Goal: Information Seeking & Learning: Learn about a topic

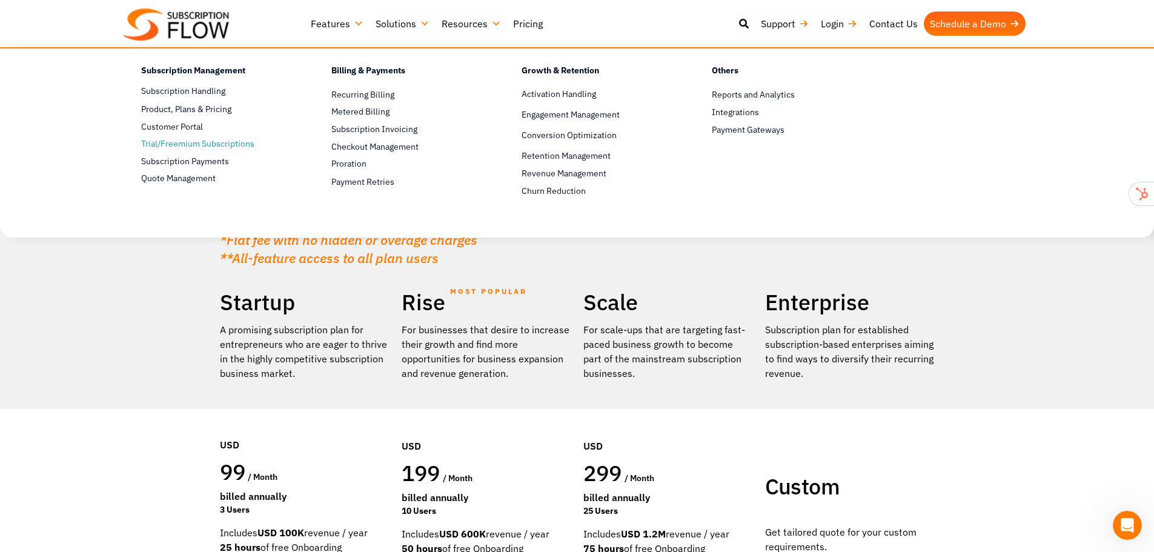
click at [187, 142] on link "Trial/Freemium Subscriptions" at bounding box center [215, 144] width 148 height 15
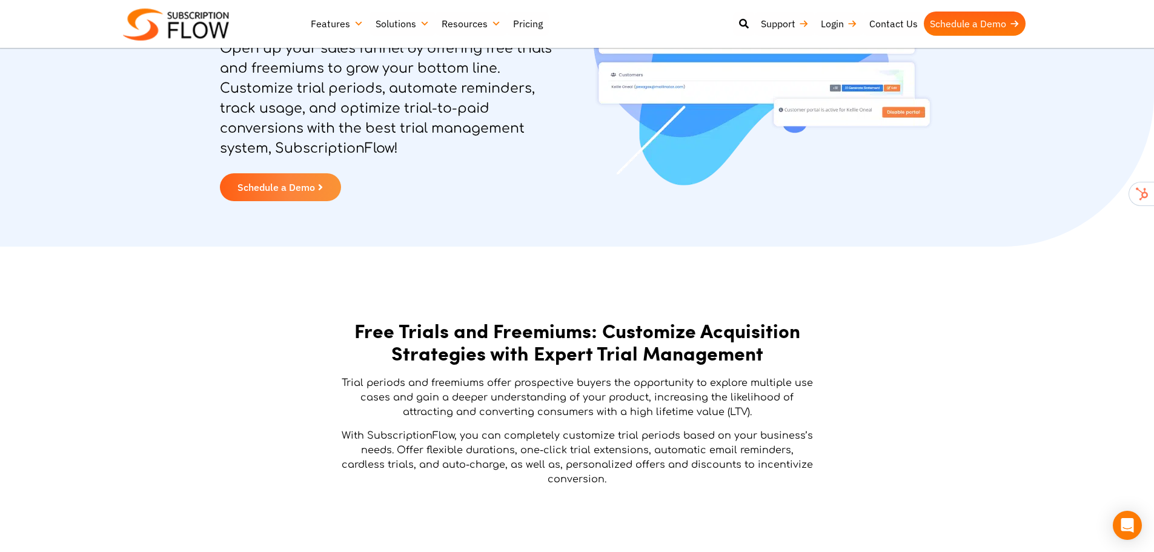
scroll to position [61, 0]
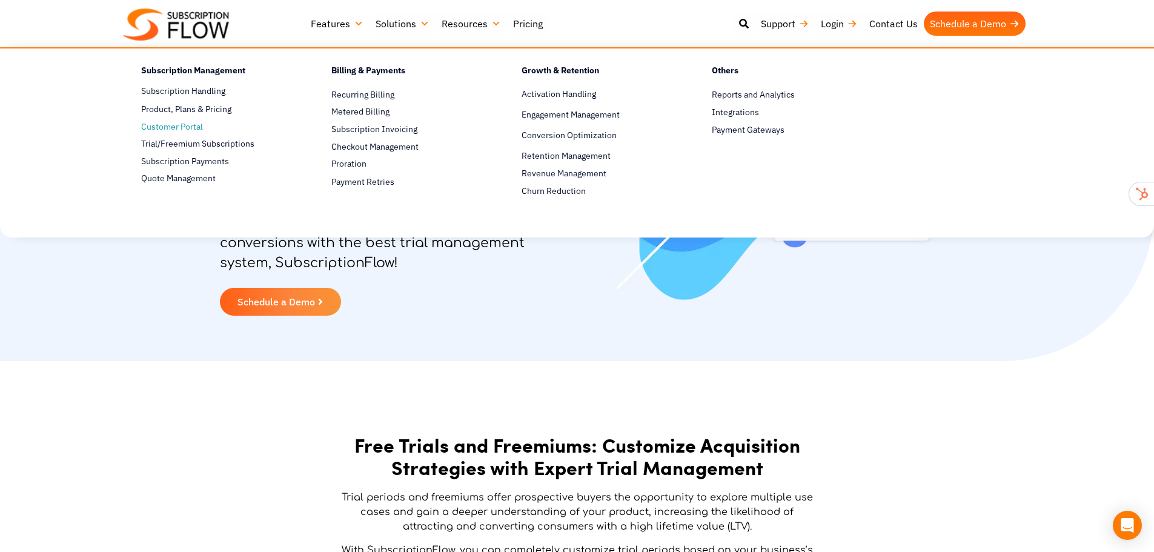
click at [172, 131] on span "Customer Portal" at bounding box center [172, 127] width 62 height 13
